Goal: Information Seeking & Learning: Check status

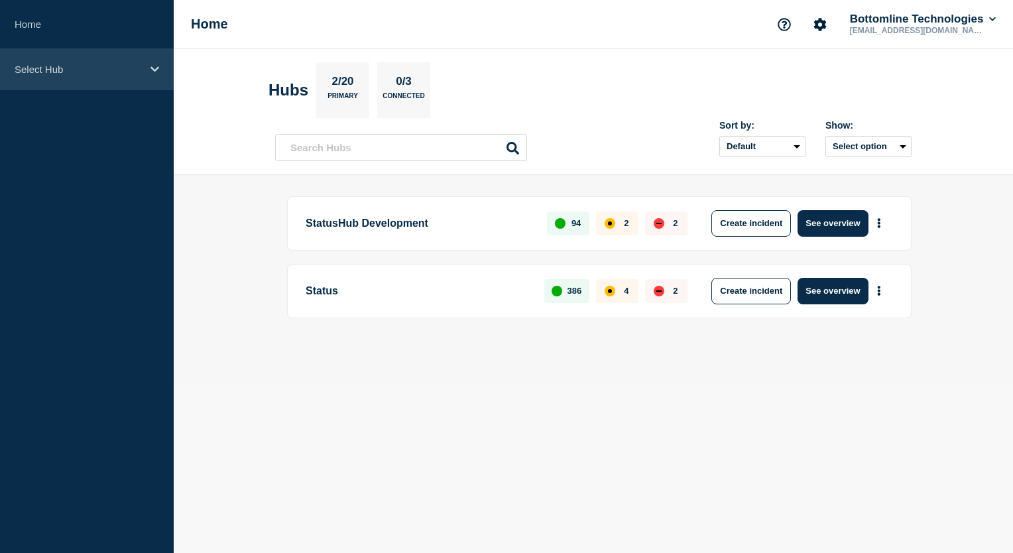
click at [150, 72] on icon at bounding box center [154, 69] width 9 height 10
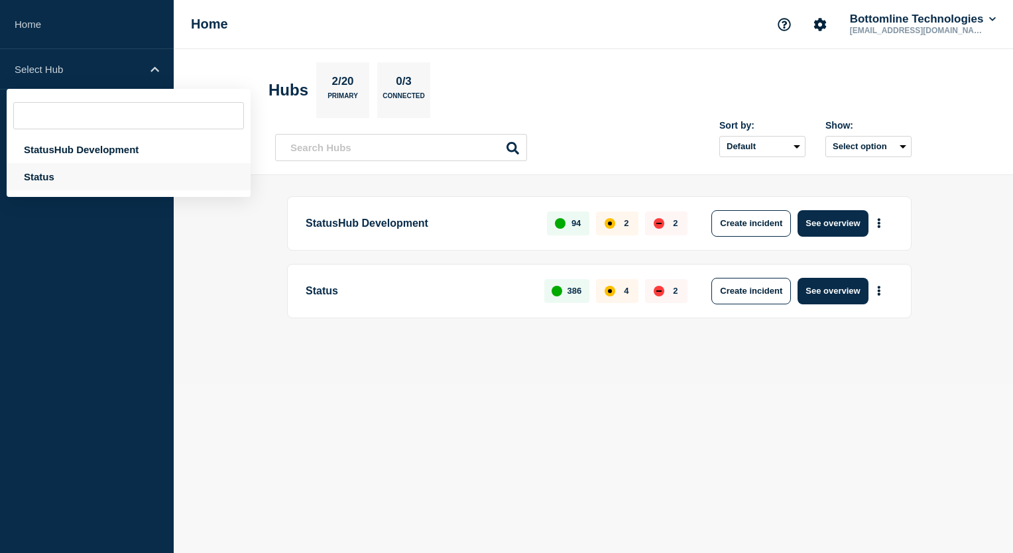
click at [76, 178] on div "Status" at bounding box center [129, 176] width 244 height 27
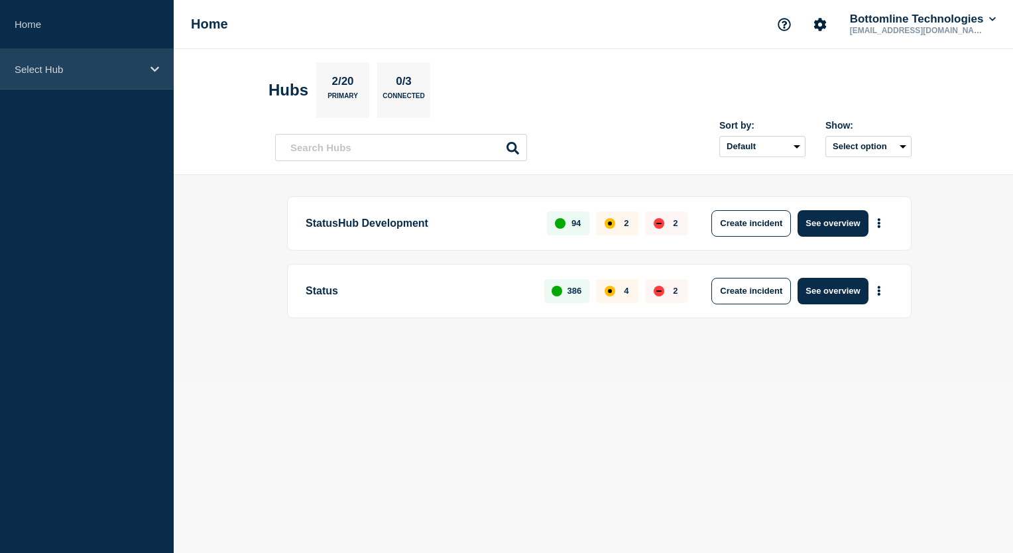
click at [150, 66] on icon at bounding box center [154, 69] width 9 height 10
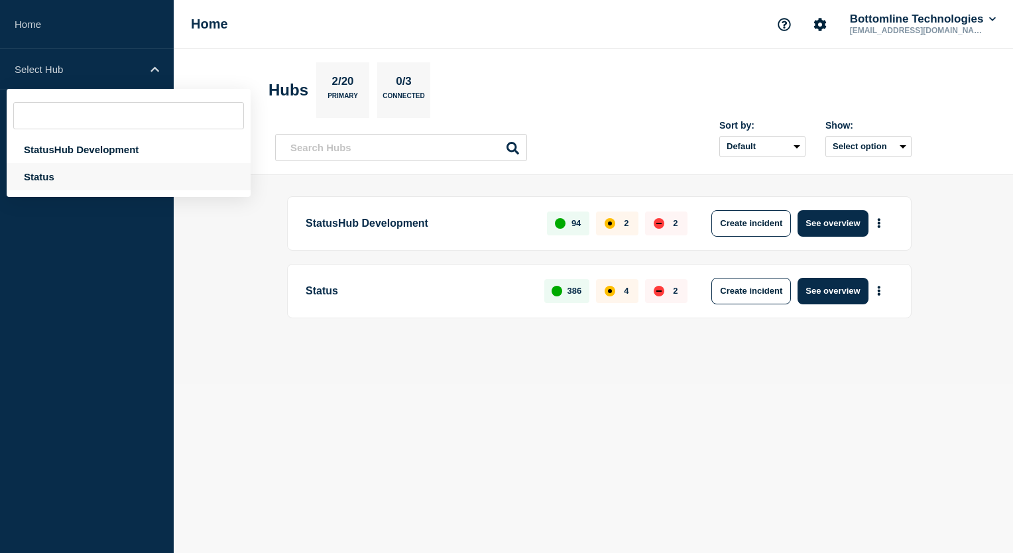
click at [83, 180] on div "Status" at bounding box center [129, 176] width 244 height 27
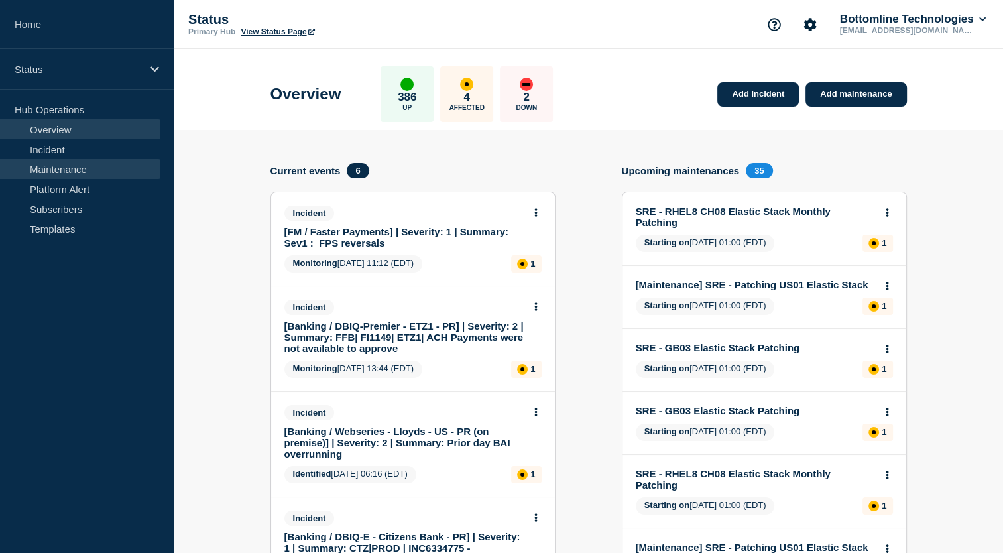
click at [101, 168] on link "Maintenance" at bounding box center [80, 169] width 160 height 20
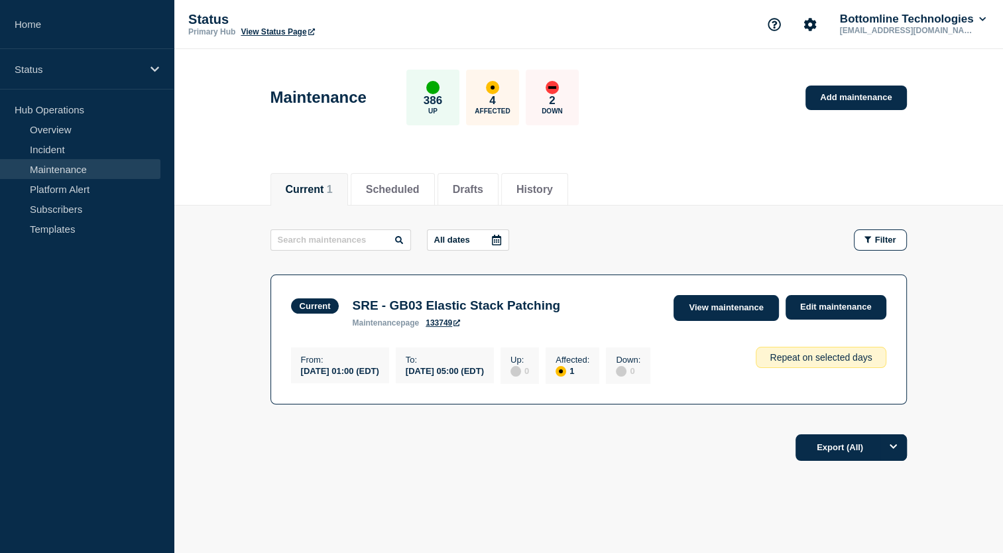
click at [711, 303] on link "View maintenance" at bounding box center [725, 308] width 105 height 26
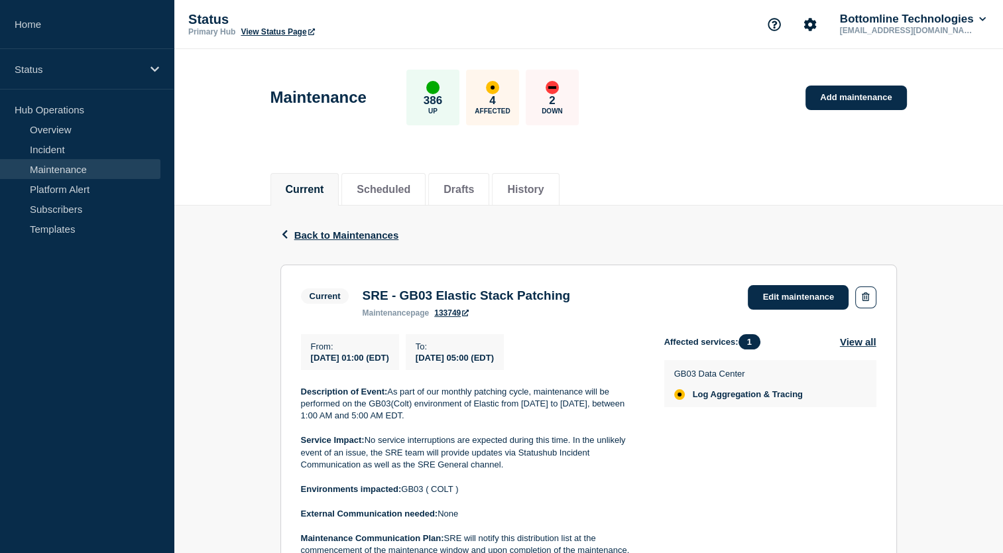
scroll to position [286, 0]
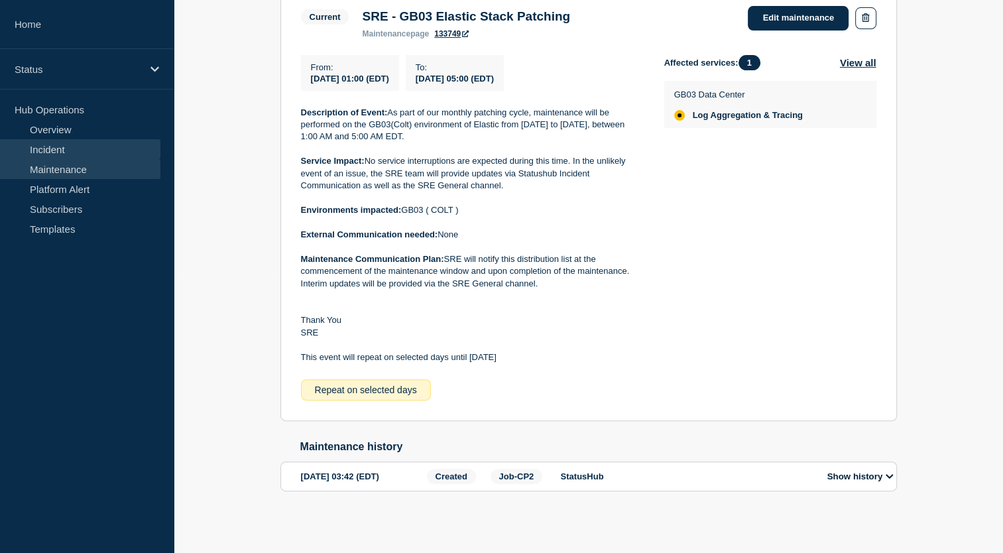
click at [72, 143] on link "Incident" at bounding box center [80, 149] width 160 height 20
